Goal: Transaction & Acquisition: Purchase product/service

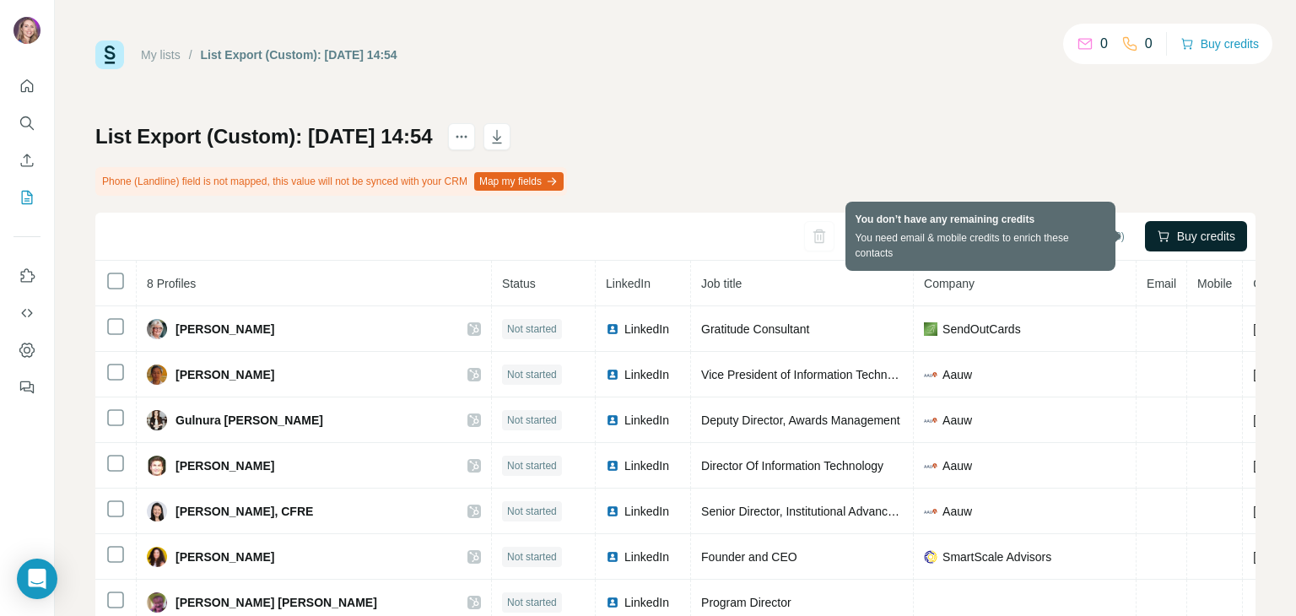
click at [1177, 234] on span "Buy credits" at bounding box center [1206, 236] width 58 height 17
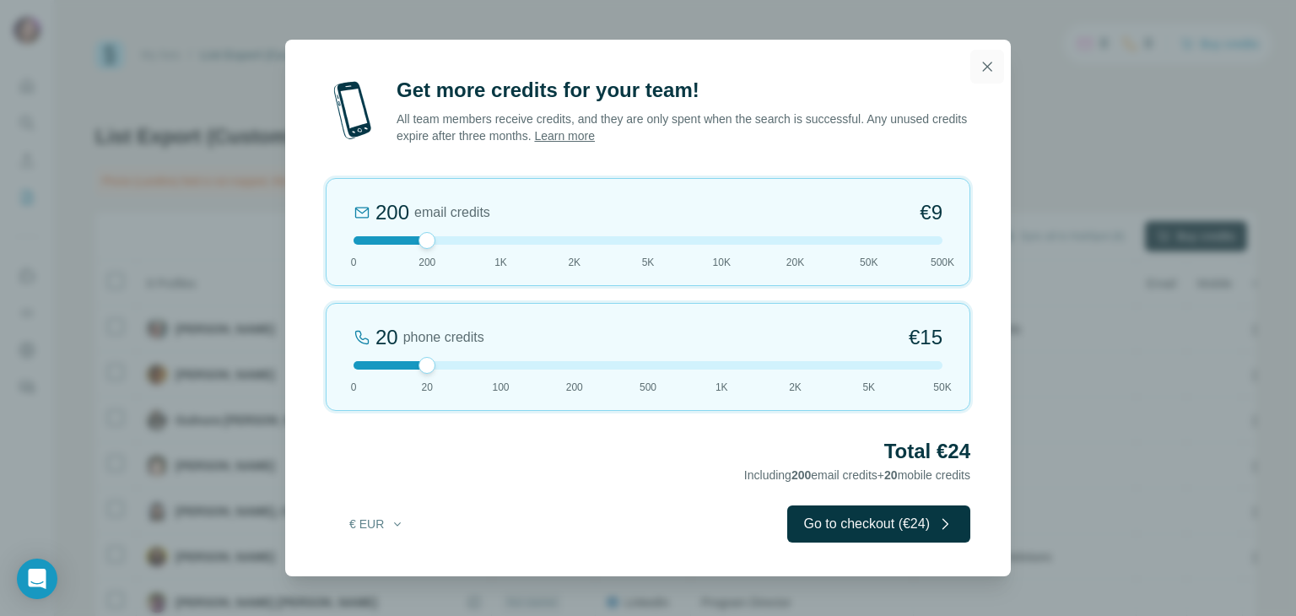
click at [992, 68] on icon "button" at bounding box center [987, 66] width 17 height 17
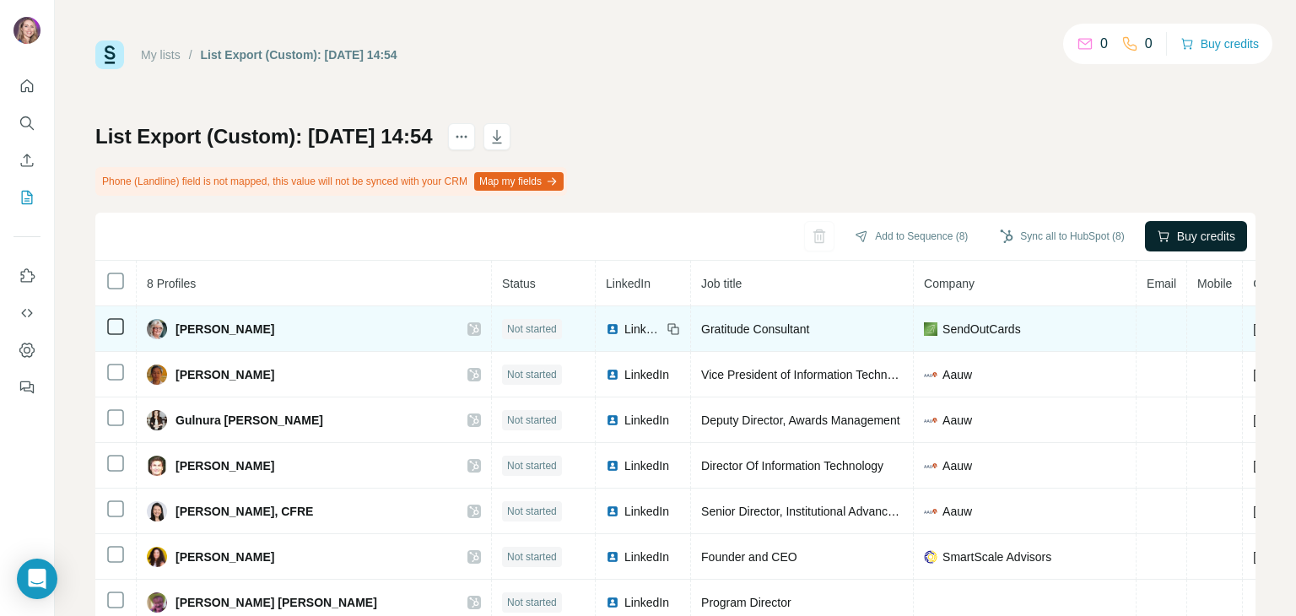
scroll to position [101, 0]
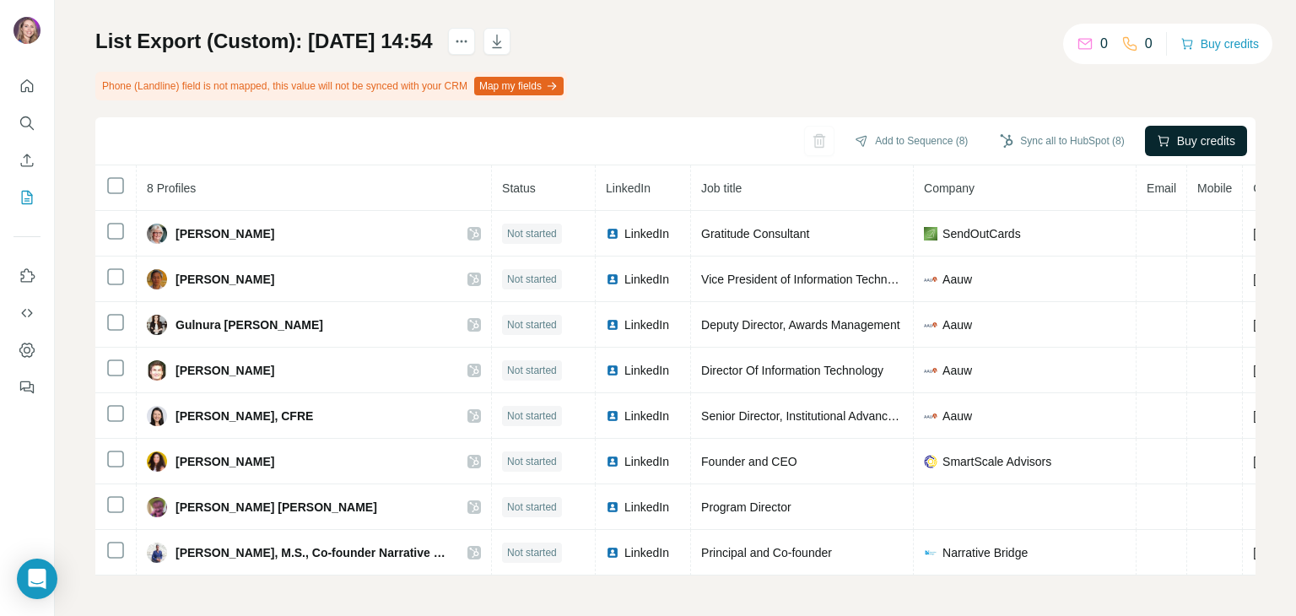
click at [1084, 46] on icon at bounding box center [1085, 43] width 17 height 17
click at [27, 348] on icon "Dashboard" at bounding box center [27, 350] width 17 height 17
click at [884, 136] on button "Add to Sequence (8)" at bounding box center [911, 140] width 137 height 25
click at [924, 78] on div "List Export (Custom): [DATE] 14:54 Phone (Landline) field is not mapped, this v…" at bounding box center [675, 302] width 1160 height 548
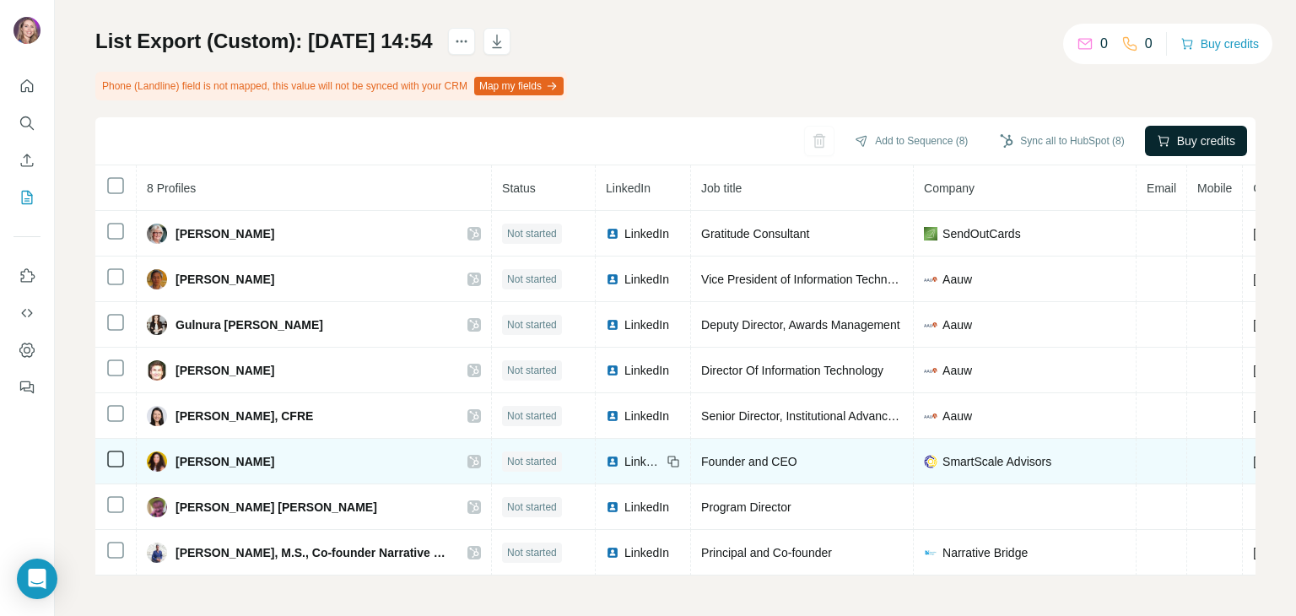
click at [974, 453] on span "SmartScale Advisors" at bounding box center [997, 461] width 109 height 17
drag, startPoint x: 1067, startPoint y: 452, endPoint x: 935, endPoint y: 460, distance: 131.9
click at [935, 460] on div "SmartScale Advisors" at bounding box center [1025, 461] width 202 height 17
copy span "SmartScale Advisors"
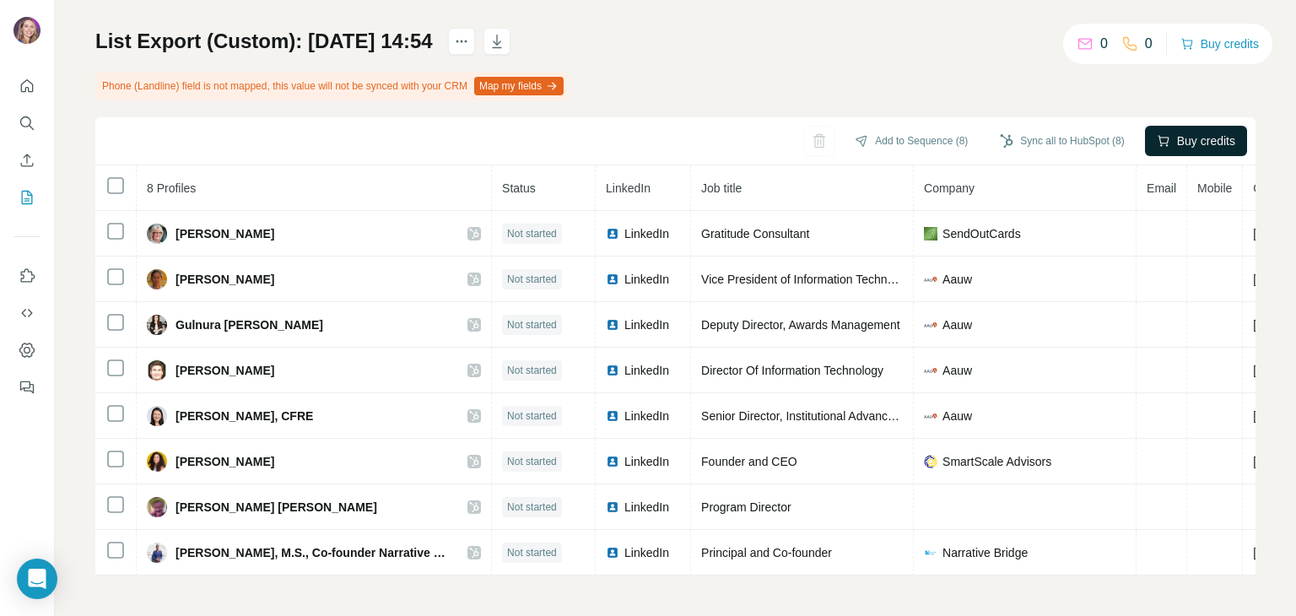
click at [948, 62] on div "List Export (Custom): [DATE] 14:54 Phone (Landline) field is not mapped, this v…" at bounding box center [675, 302] width 1160 height 548
click at [1206, 51] on button "Buy credits" at bounding box center [1220, 44] width 78 height 24
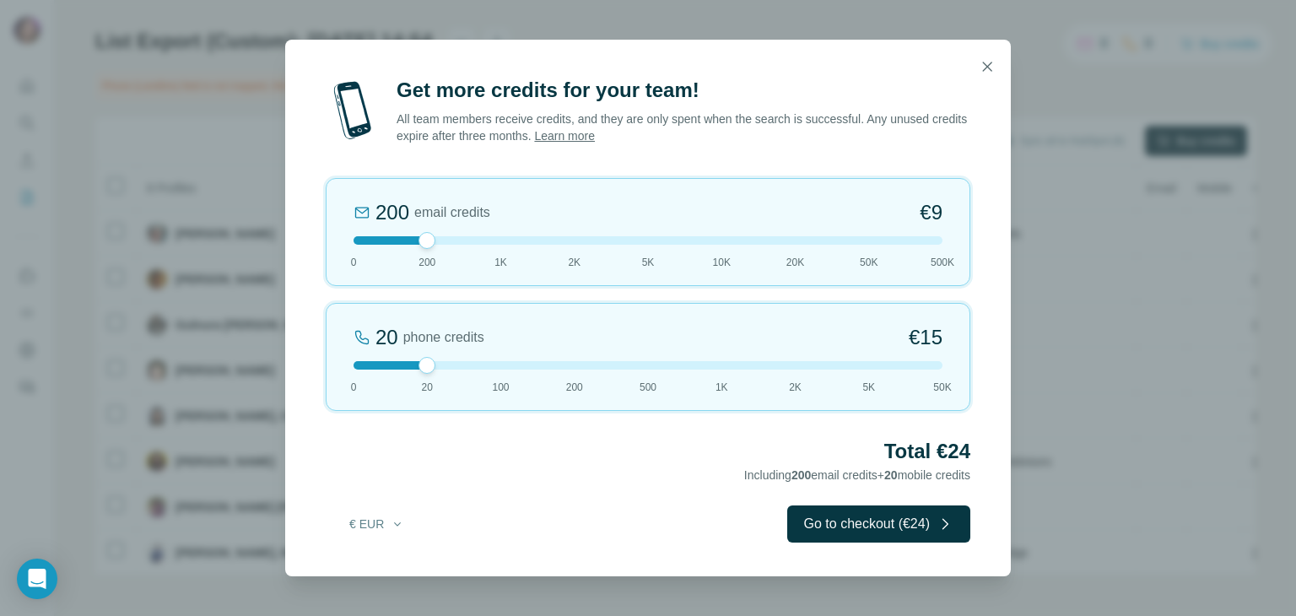
click at [498, 239] on div at bounding box center [648, 240] width 589 height 8
click at [358, 365] on div at bounding box center [648, 365] width 589 height 8
drag, startPoint x: 979, startPoint y: 480, endPoint x: 877, endPoint y: 449, distance: 106.8
click at [877, 449] on div "Get more credits for your team! All team members receive credits, and they are …" at bounding box center [648, 327] width 726 height 500
copy div "Total €42 Including 1K email credits"
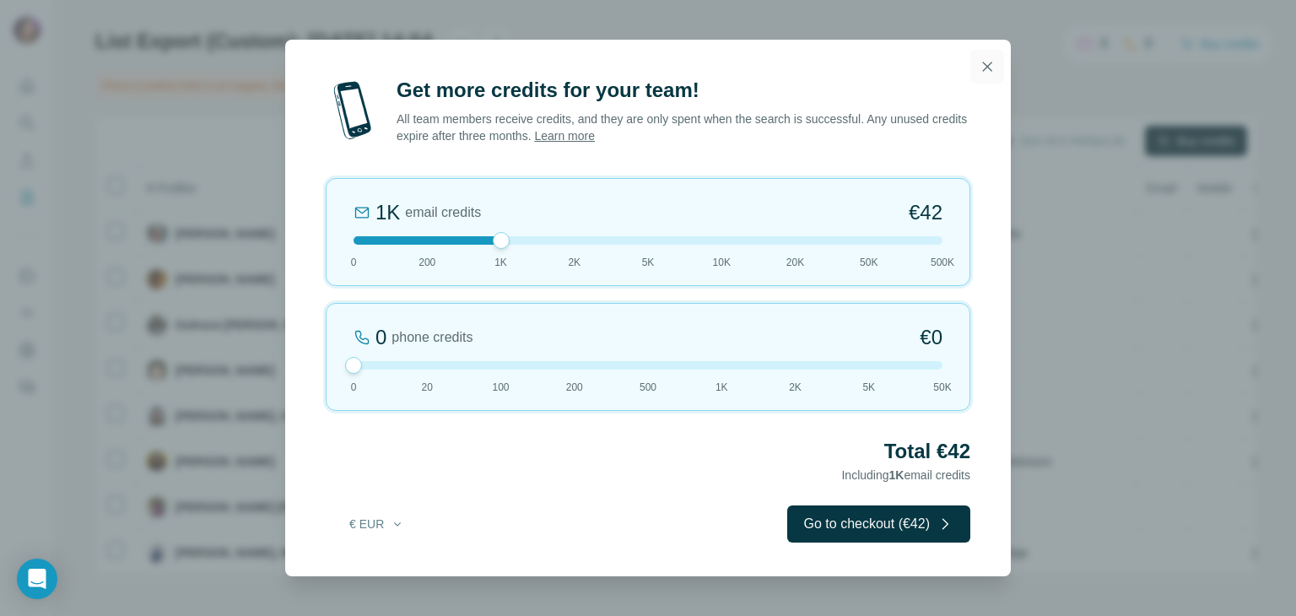
click at [990, 65] on icon "button" at bounding box center [987, 66] width 17 height 17
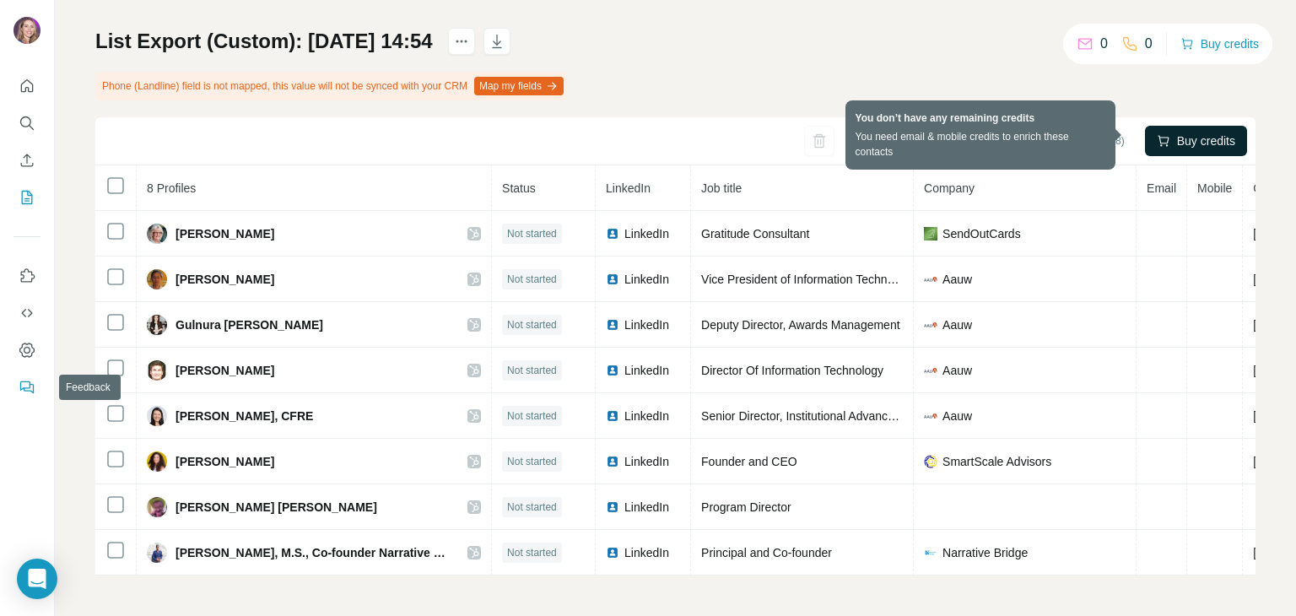
click at [28, 390] on icon "Feedback" at bounding box center [29, 388] width 10 height 9
click at [24, 349] on icon "Dashboard" at bounding box center [27, 350] width 17 height 17
